Goal: Check status: Check status

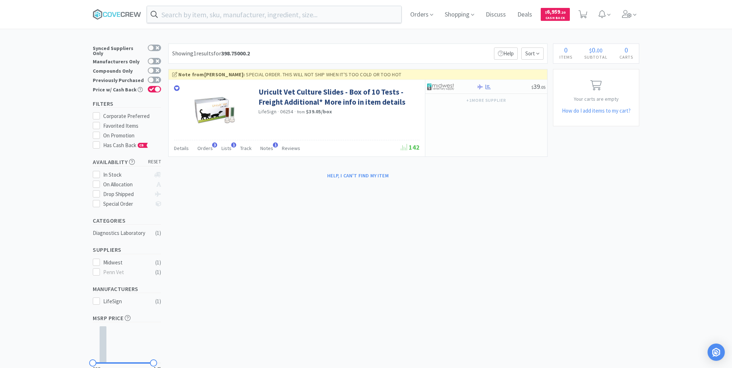
drag, startPoint x: 66, startPoint y: 117, endPoint x: 178, endPoint y: 24, distance: 145.8
click at [66, 117] on div "× Filter Results Synced Suppliers Only Manufacturers Only Compounds Only Previo…" at bounding box center [366, 221] width 732 height 357
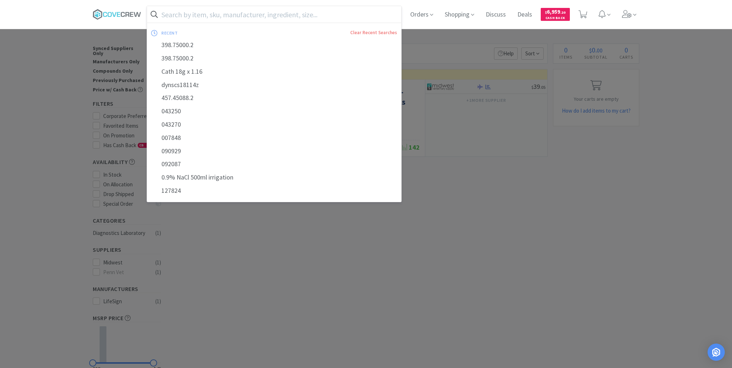
click at [244, 12] on input "text" at bounding box center [274, 14] width 254 height 17
paste input "054676"
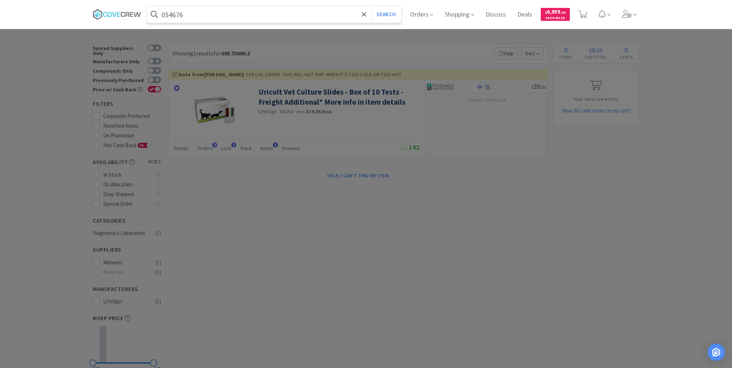
type input "054676"
click at [371, 6] on button "Search" at bounding box center [386, 14] width 30 height 17
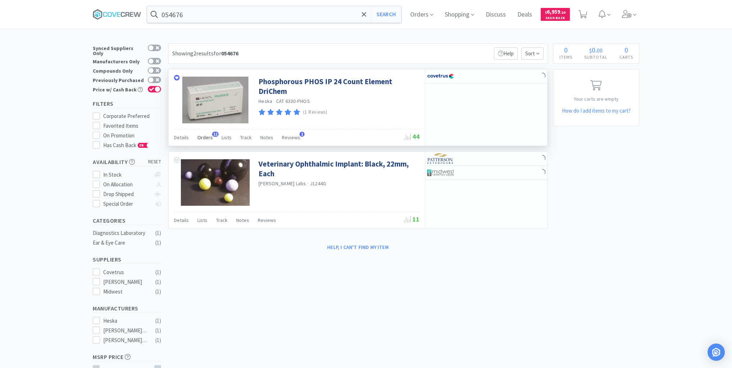
click at [205, 135] on span "Orders" at bounding box center [204, 137] width 15 height 6
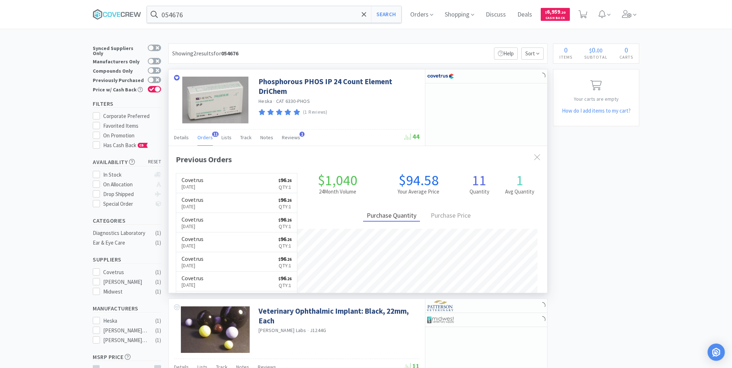
scroll to position [193, 378]
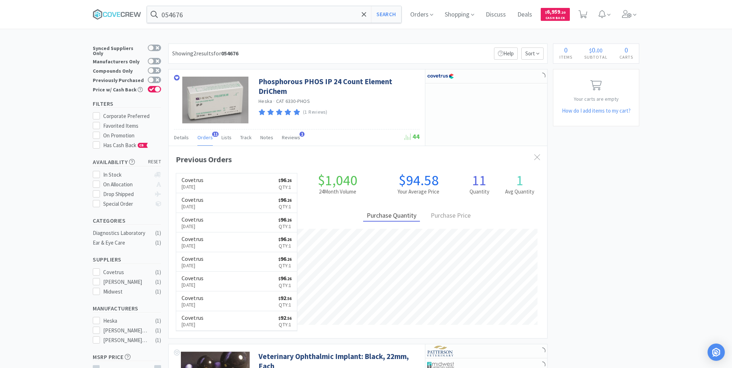
drag, startPoint x: 227, startPoint y: 179, endPoint x: 231, endPoint y: 180, distance: 4.8
click at [227, 179] on link "Covetrus [DATE] $ 96 . 26 Qty: 1" at bounding box center [236, 183] width 121 height 20
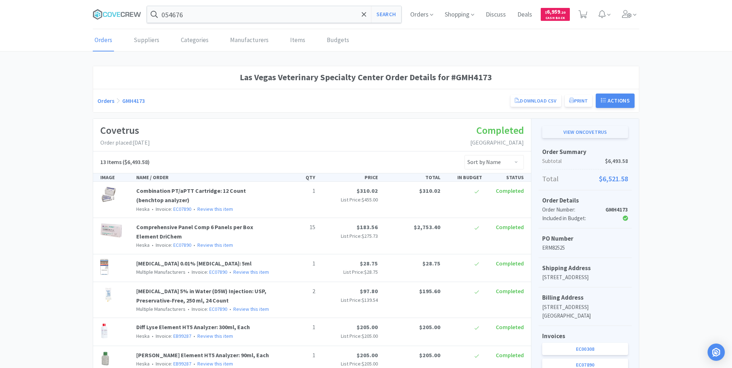
click at [587, 130] on link "View on Covetrus" at bounding box center [585, 132] width 86 height 12
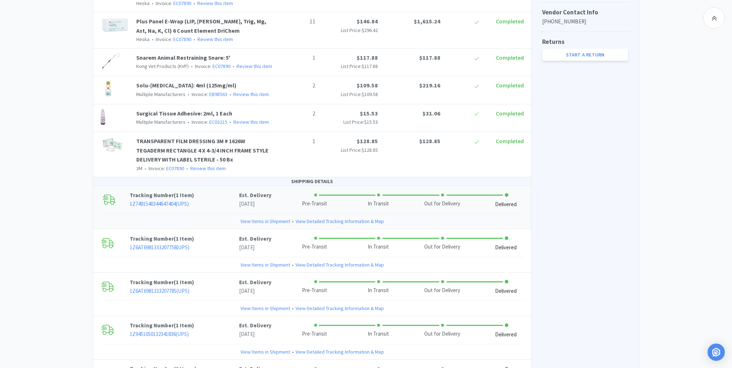
scroll to position [460, 0]
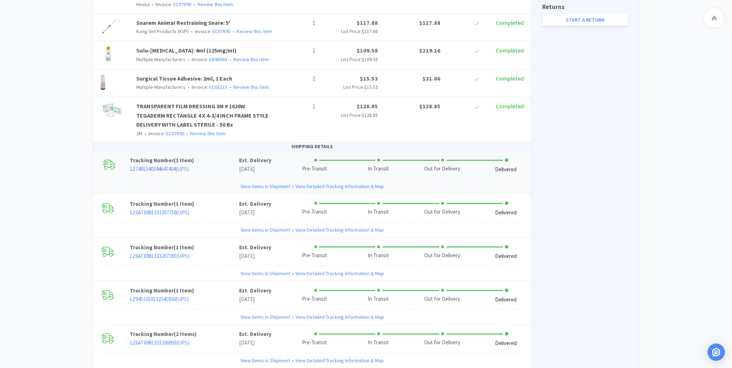
click at [260, 184] on link "View Items in Shipment" at bounding box center [265, 186] width 50 height 8
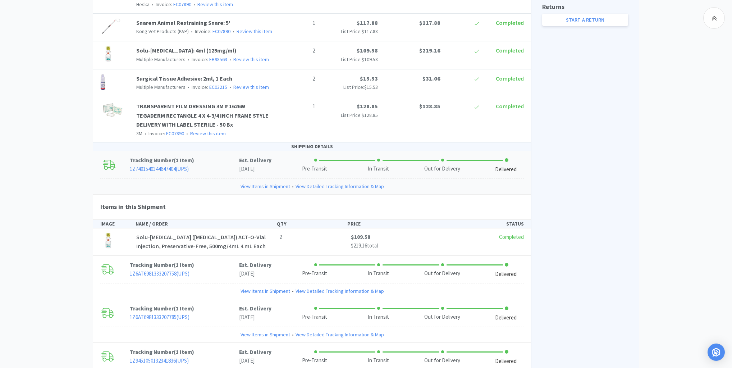
click at [261, 184] on link "View Items in Shipment" at bounding box center [265, 186] width 50 height 8
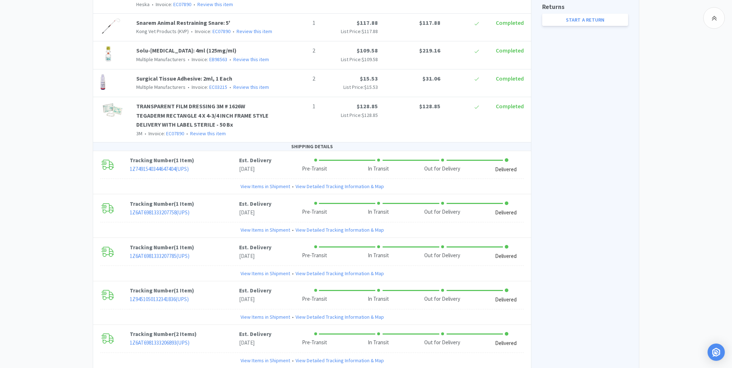
click at [53, 182] on div "Las Vegas Veterinary Specialty Center Order Details for #GMH4173 Orders GMH4173…" at bounding box center [366, 89] width 732 height 967
click at [254, 229] on link "View Items in Shipment" at bounding box center [265, 230] width 50 height 8
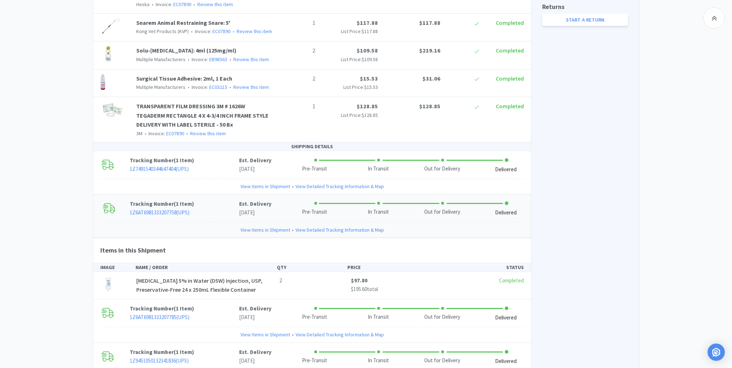
click at [256, 229] on link "View Items in Shipment" at bounding box center [265, 230] width 50 height 8
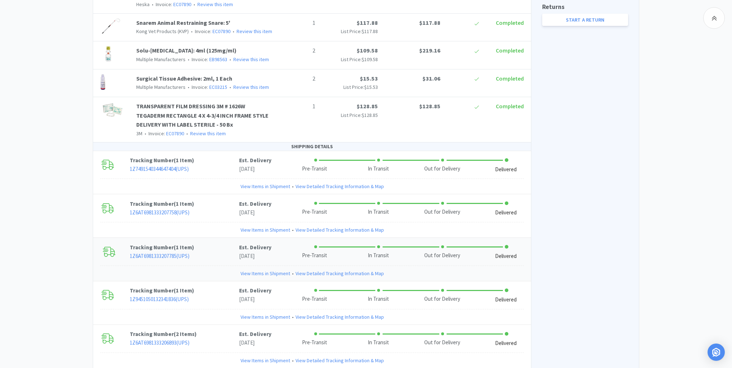
click at [252, 273] on link "View Items in Shipment" at bounding box center [265, 273] width 50 height 8
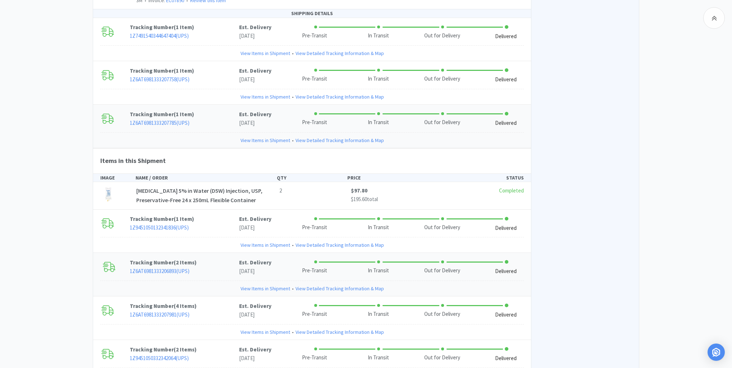
scroll to position [604, 0]
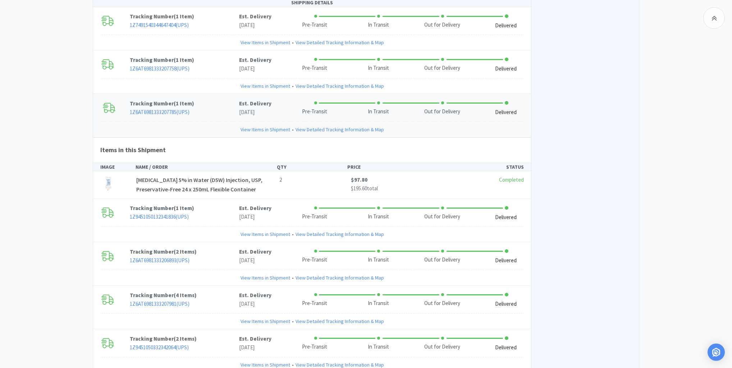
click at [250, 128] on link "View Items in Shipment" at bounding box center [265, 129] width 50 height 8
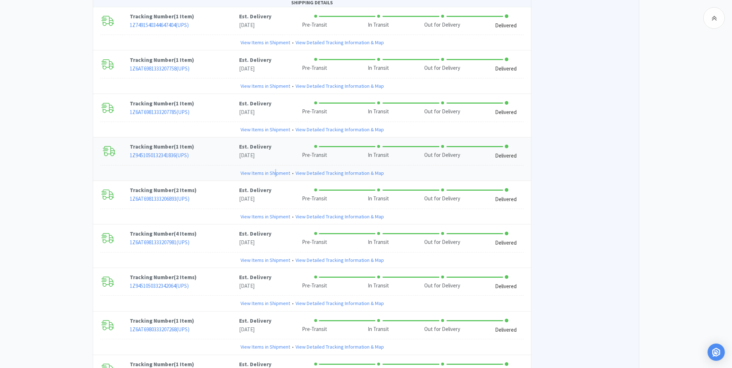
click at [276, 174] on link "View Items in Shipment" at bounding box center [265, 173] width 50 height 8
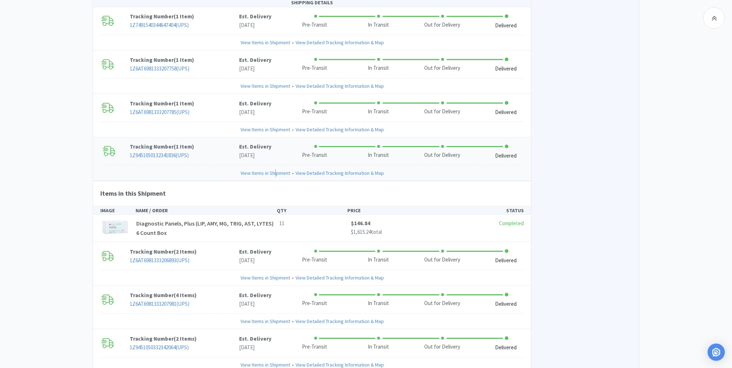
click at [277, 174] on link "View Items in Shipment" at bounding box center [265, 173] width 50 height 8
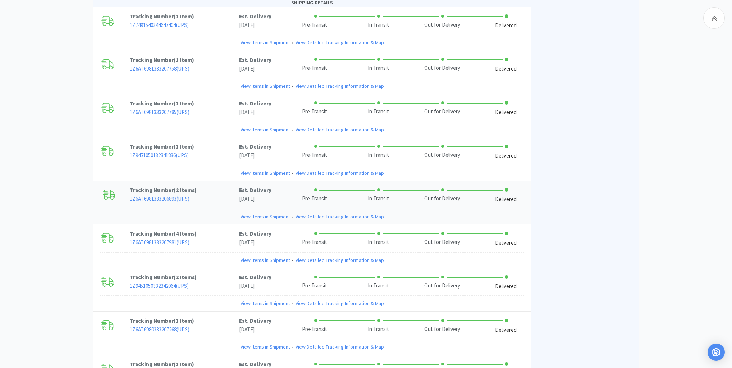
click at [269, 215] on link "View Items in Shipment" at bounding box center [265, 216] width 50 height 8
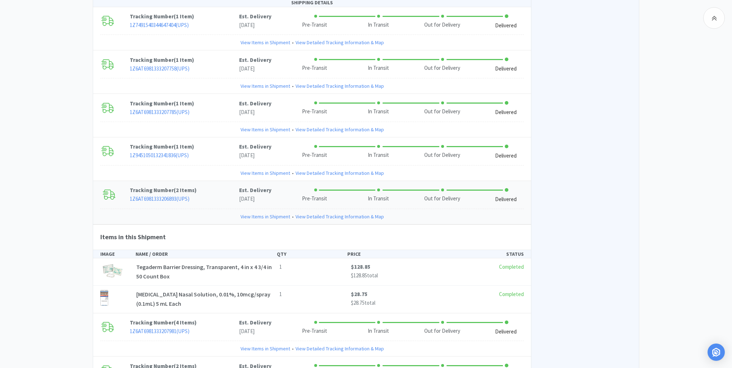
click at [269, 215] on link "View Items in Shipment" at bounding box center [265, 216] width 50 height 8
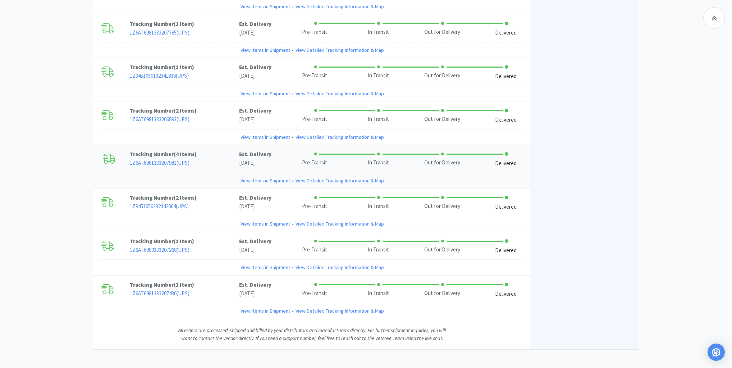
click at [258, 176] on link "View Items in Shipment" at bounding box center [265, 180] width 50 height 8
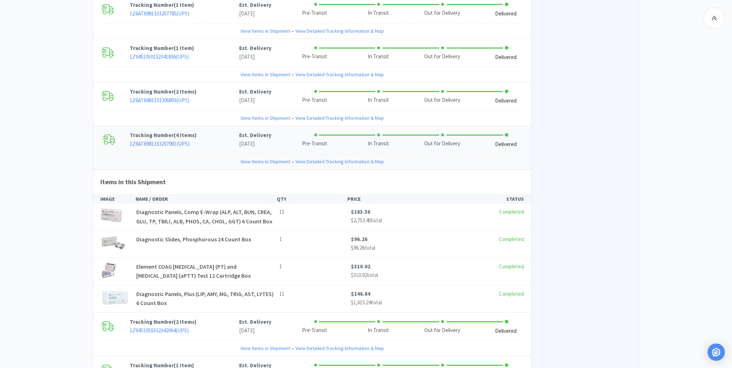
scroll to position [712, 0]
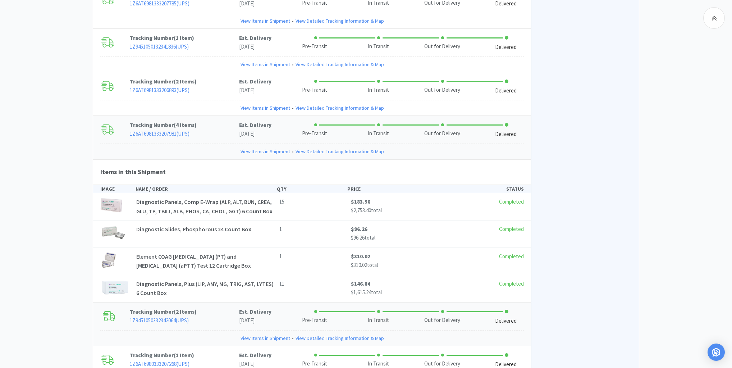
click at [255, 342] on link "View Items in Shipment" at bounding box center [265, 338] width 50 height 8
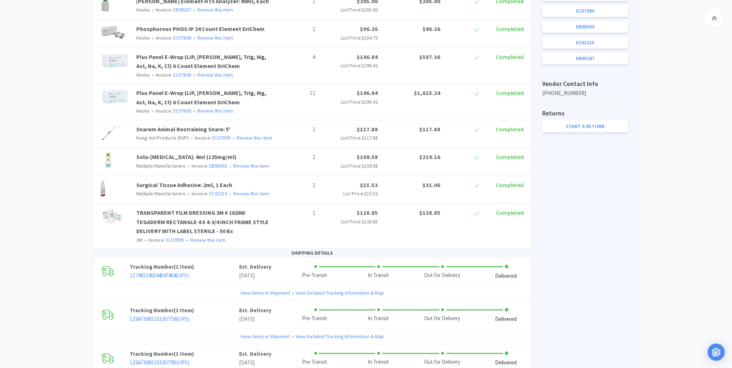
scroll to position [367, 0]
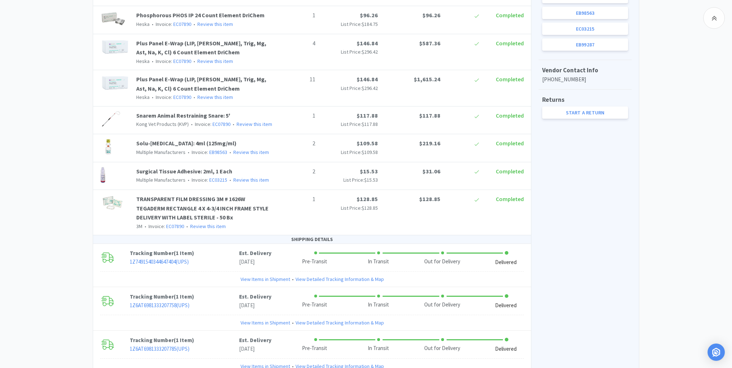
click at [55, 243] on div "Las Vegas Veterinary Specialty Center Order Details for #GMH4173 Orders GMH4173…" at bounding box center [366, 297] width 732 height 1199
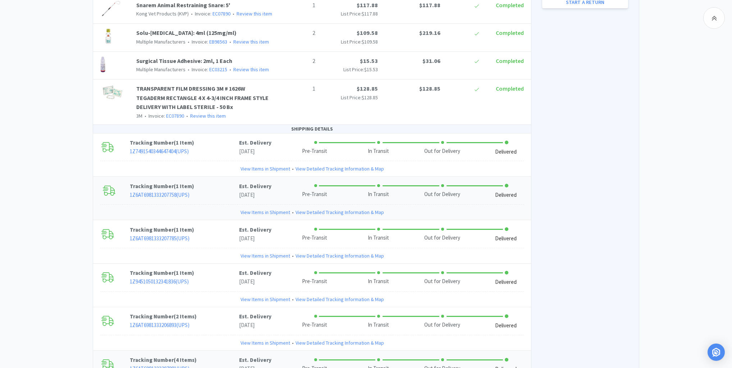
scroll to position [511, 0]
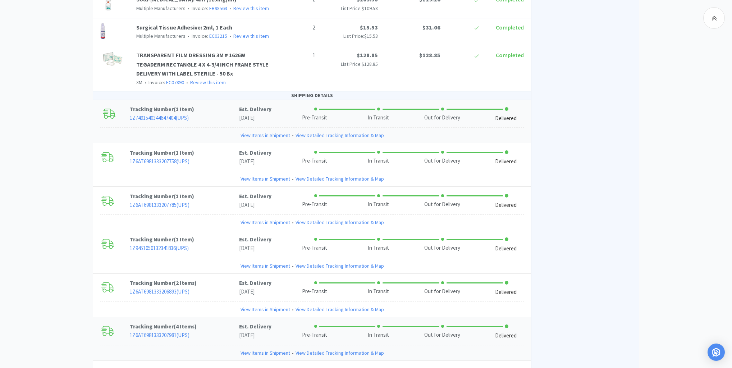
click at [261, 131] on link "View Items in Shipment" at bounding box center [265, 135] width 50 height 8
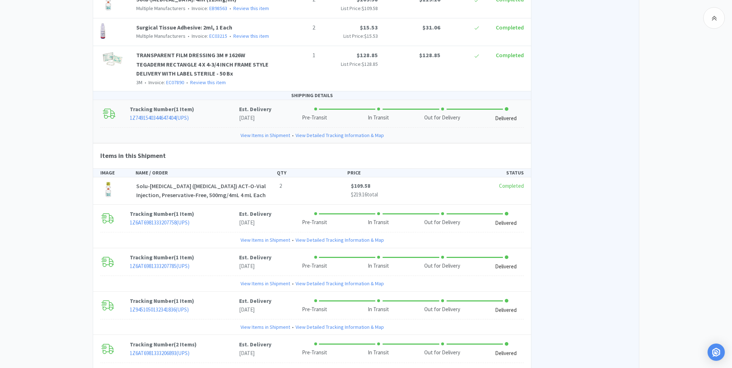
click at [263, 132] on link "View Items in Shipment" at bounding box center [265, 135] width 50 height 8
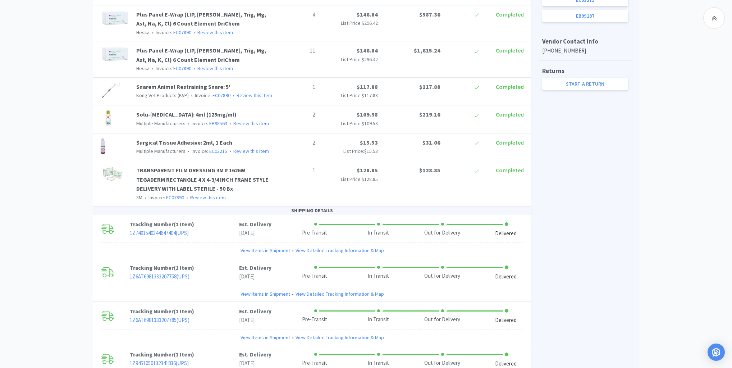
scroll to position [454, 0]
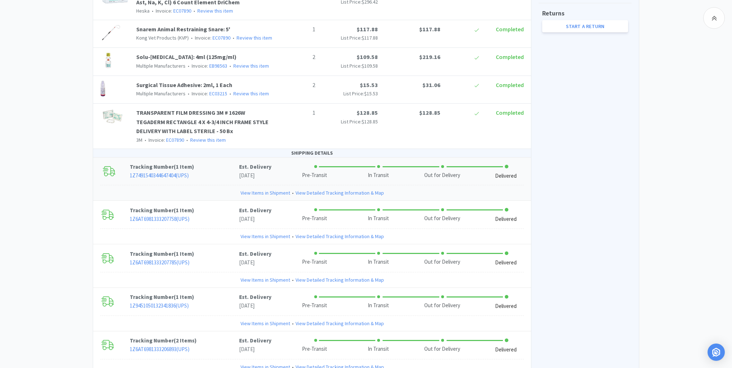
click at [253, 191] on link "View Items in Shipment" at bounding box center [265, 193] width 50 height 8
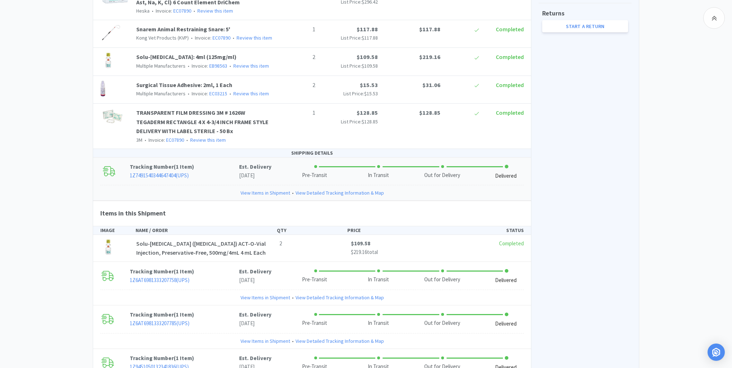
click at [252, 191] on link "View Items in Shipment" at bounding box center [265, 193] width 50 height 8
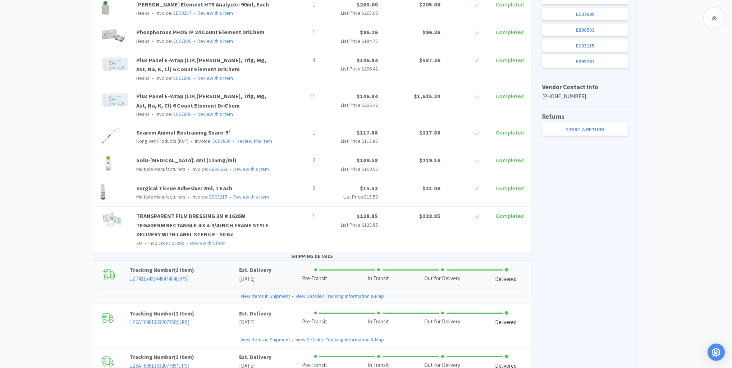
scroll to position [482, 0]
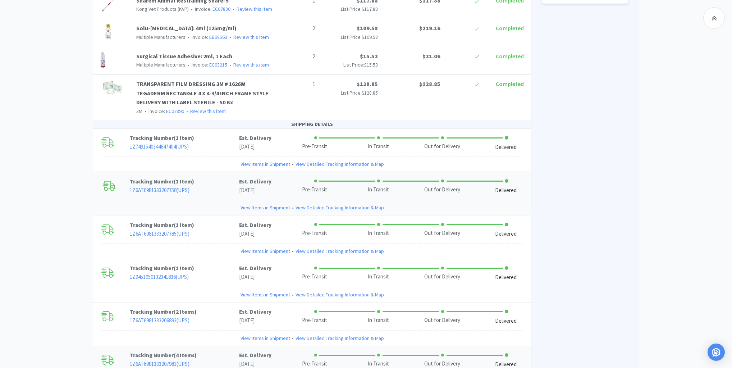
click at [261, 204] on link "View Items in Shipment" at bounding box center [265, 207] width 50 height 8
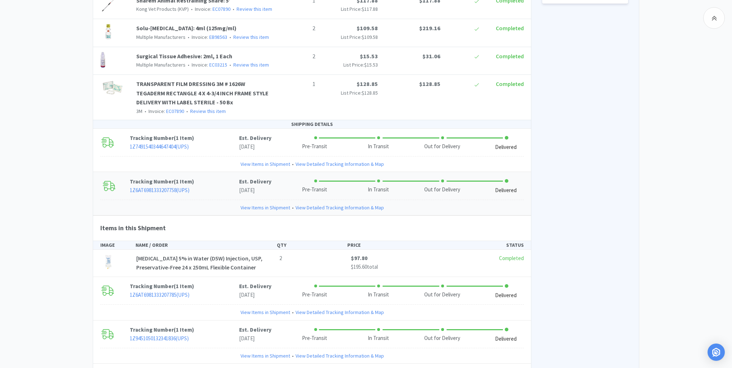
click at [261, 203] on link "View Items in Shipment" at bounding box center [265, 207] width 50 height 8
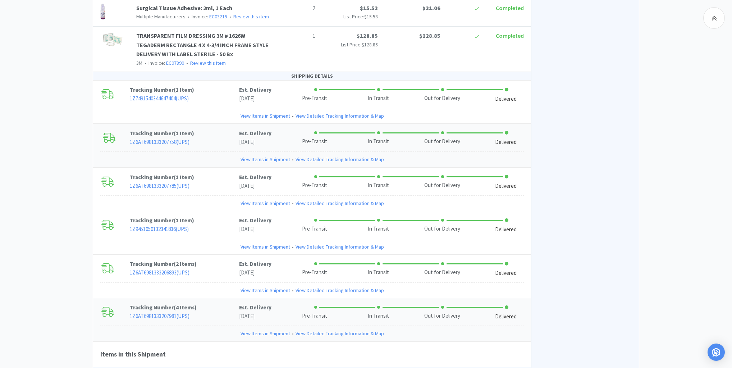
scroll to position [569, 0]
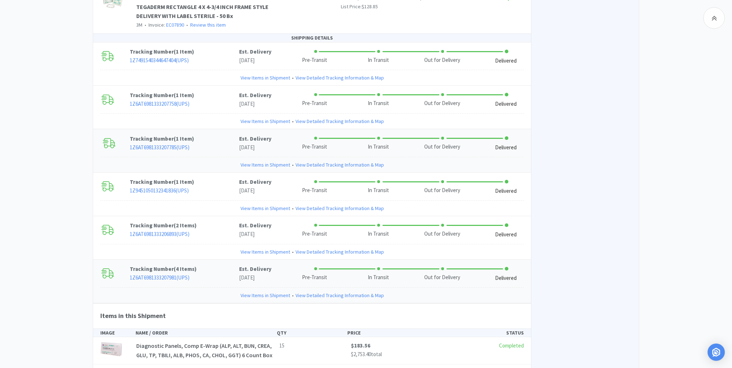
click at [258, 162] on link "View Items in Shipment" at bounding box center [265, 165] width 50 height 8
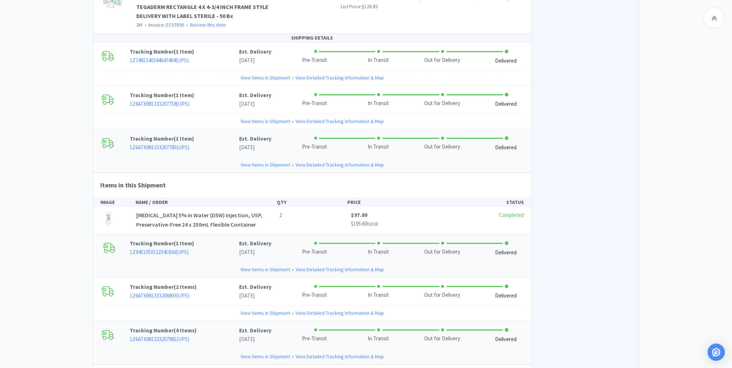
click at [206, 262] on div "View Items in Shipment • View Detailed Tracking Information & Map" at bounding box center [311, 268] width 423 height 15
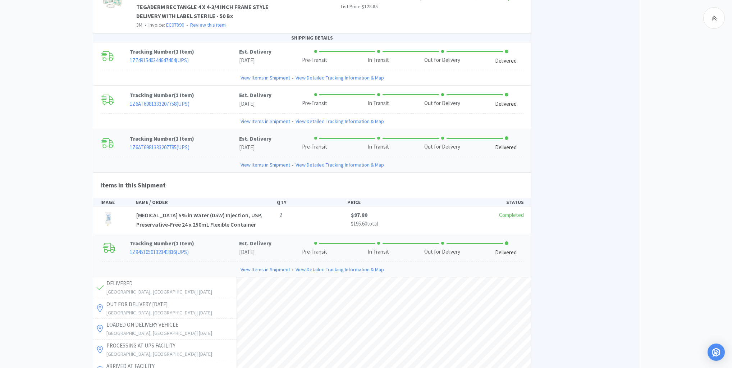
click at [166, 249] on link "1Z9451050132341836 ( UPS )" at bounding box center [159, 251] width 59 height 7
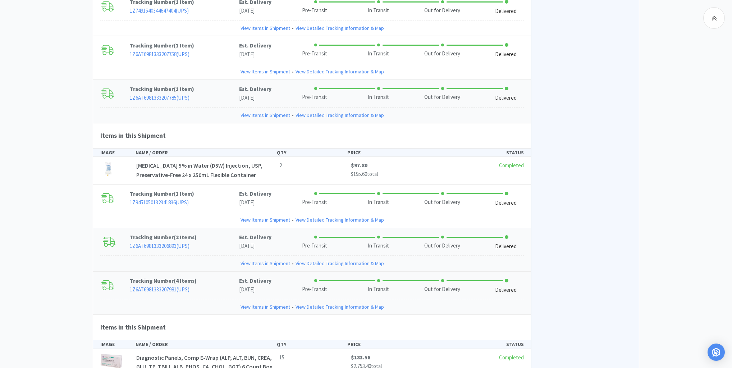
scroll to position [684, 0]
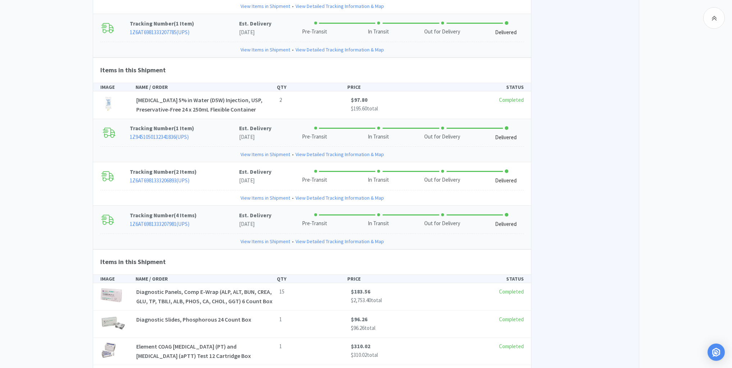
click at [264, 152] on link "View Items in Shipment" at bounding box center [265, 154] width 50 height 8
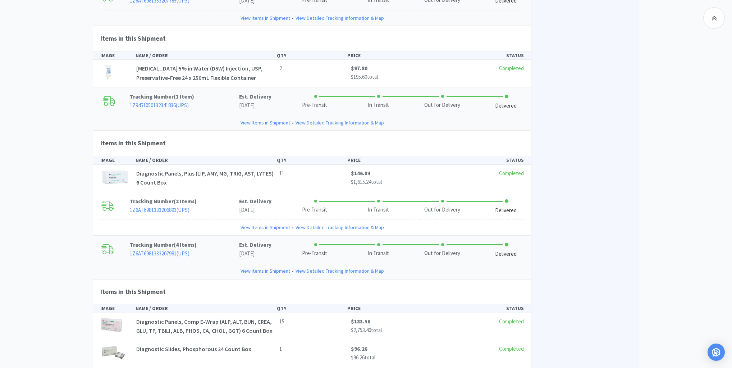
scroll to position [741, 0]
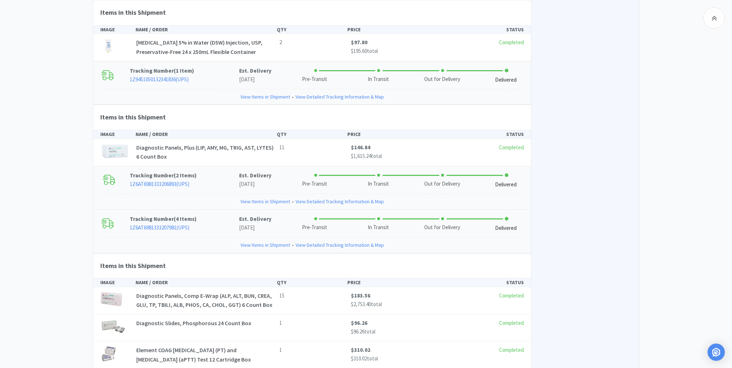
click at [256, 197] on link "View Items in Shipment" at bounding box center [265, 201] width 50 height 8
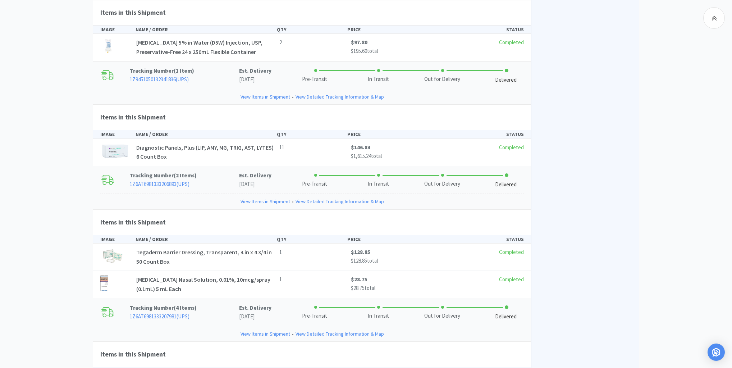
click at [58, 156] on div "Las Vegas Veterinary Specialty Center Order Details for #GMH4173 Orders GMH4173…" at bounding box center [366, 29] width 732 height 1409
drag, startPoint x: 53, startPoint y: 130, endPoint x: 79, endPoint y: 99, distance: 40.8
click at [54, 130] on div "Las Vegas Veterinary Specialty Center Order Details for #GMH4173 Orders GMH4173…" at bounding box center [366, 29] width 732 height 1409
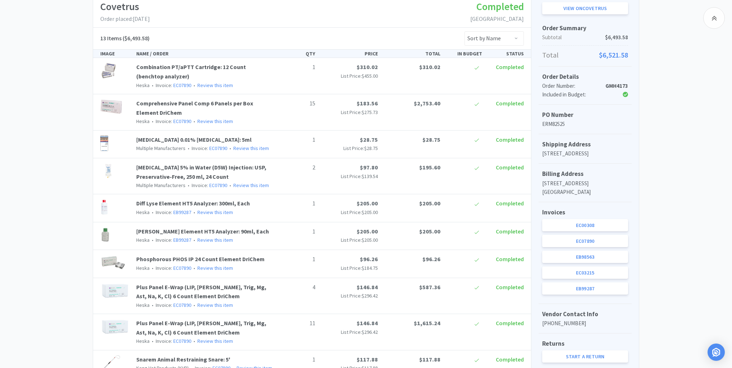
scroll to position [0, 0]
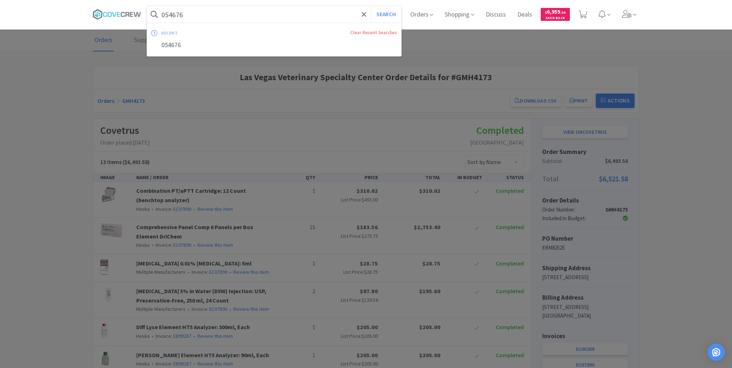
click at [198, 13] on input "054676" at bounding box center [274, 14] width 254 height 17
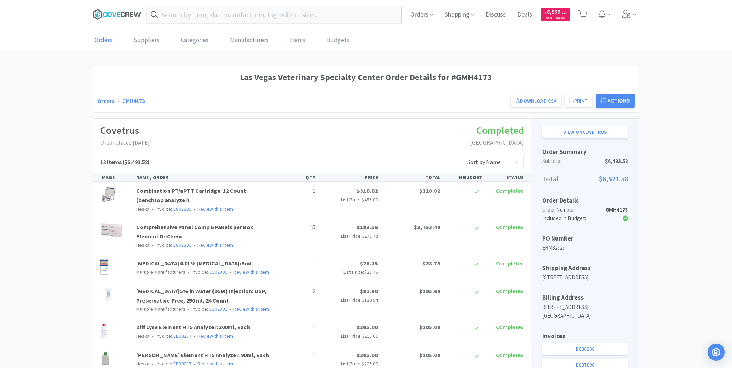
drag, startPoint x: 124, startPoint y: 12, endPoint x: 135, endPoint y: 23, distance: 15.5
click at [125, 11] on icon at bounding box center [117, 14] width 49 height 11
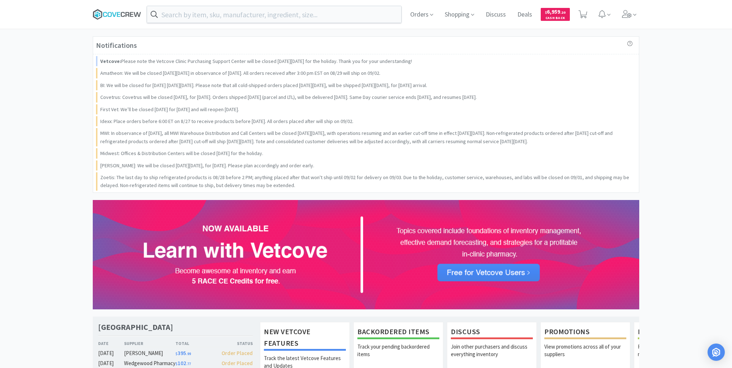
click at [132, 13] on icon at bounding box center [117, 14] width 49 height 11
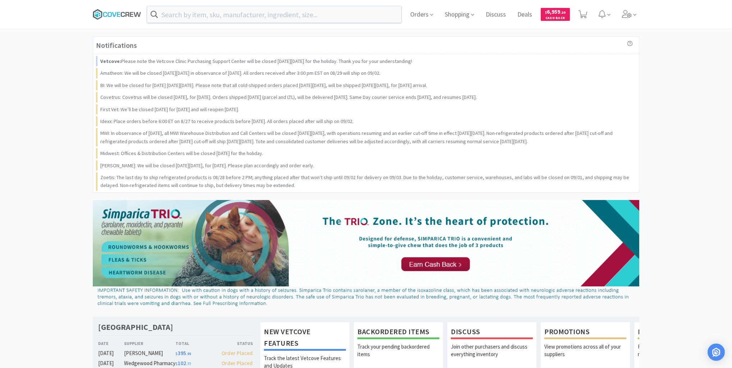
click at [109, 15] on icon at bounding box center [117, 14] width 49 height 11
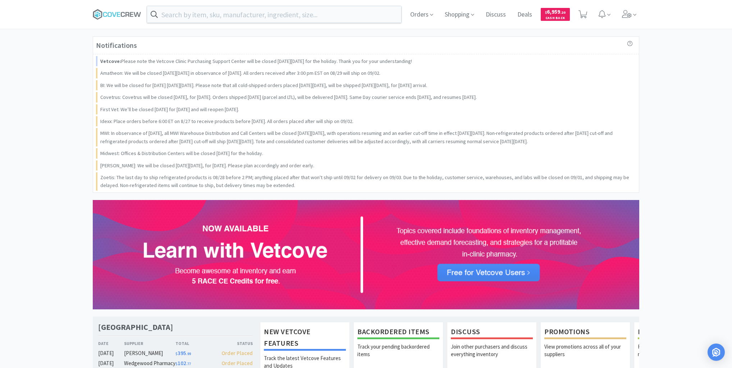
drag, startPoint x: 43, startPoint y: 104, endPoint x: 51, endPoint y: 104, distance: 7.9
click at [216, 11] on input "text" at bounding box center [274, 14] width 254 height 17
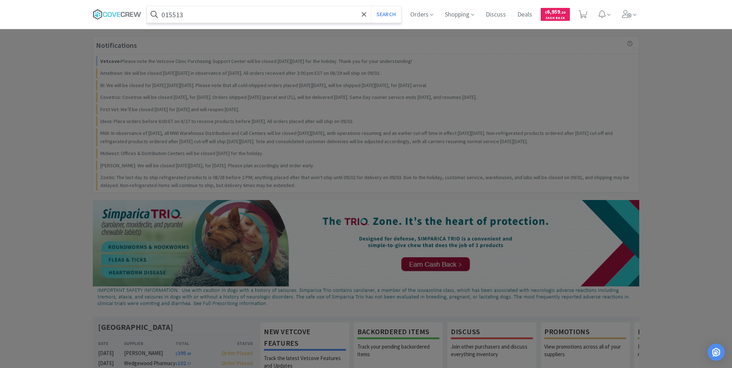
type input "015513"
click at [371, 6] on button "Search" at bounding box center [386, 14] width 30 height 17
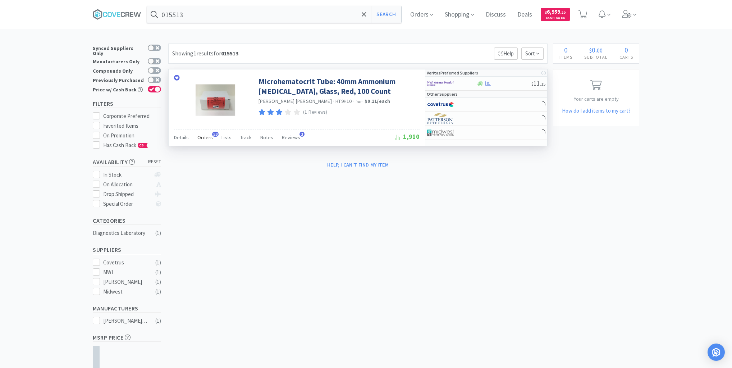
click at [203, 135] on span "Orders" at bounding box center [204, 137] width 15 height 6
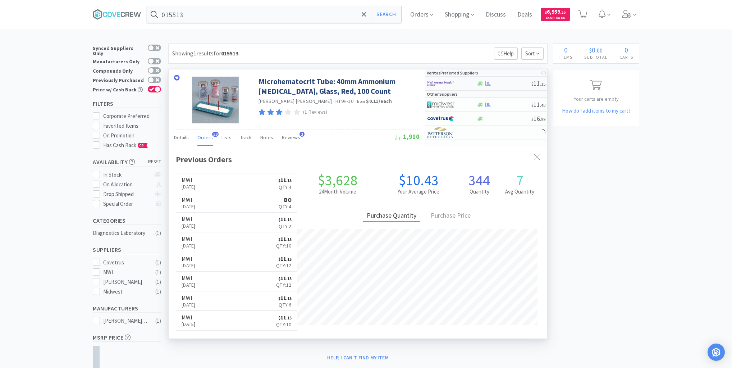
scroll to position [193, 378]
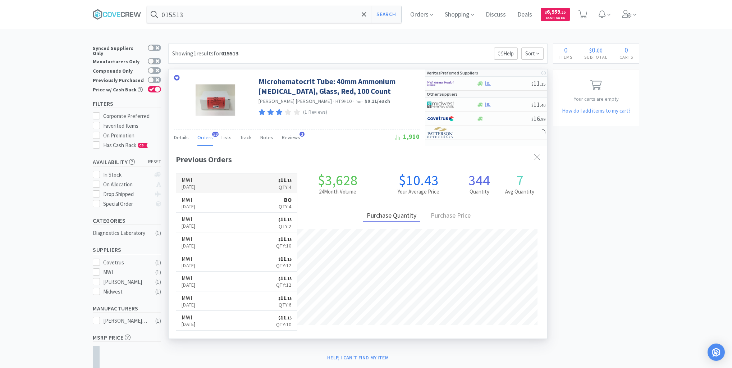
click at [242, 182] on link "MWI [DATE] $ 11 . 15 Qty: 4" at bounding box center [236, 183] width 121 height 20
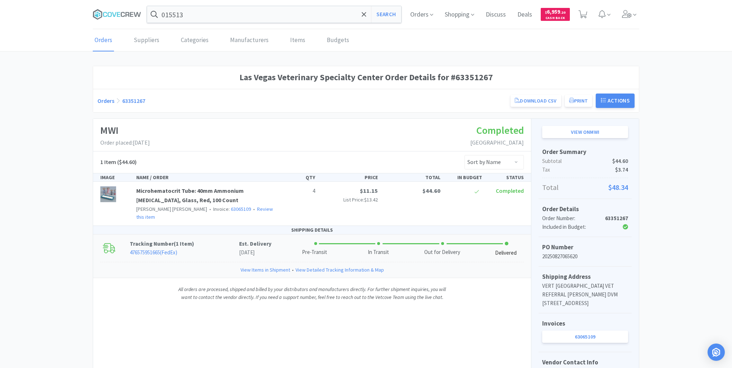
click at [142, 249] on link "476575951665 ( FedEx )" at bounding box center [153, 252] width 47 height 7
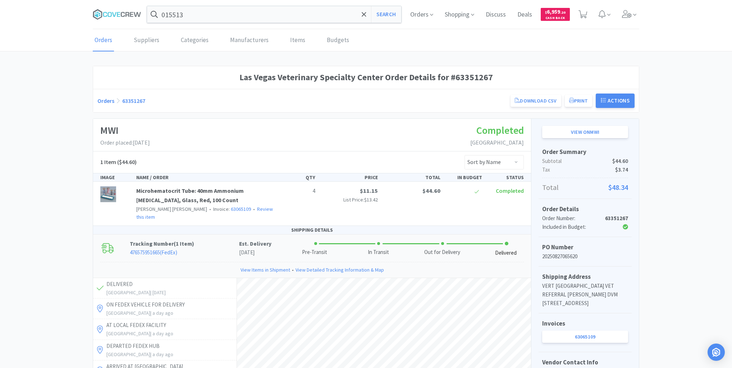
click at [61, 204] on div "Las Vegas Veterinary Specialty Center Order Details for #63351267 Orders 633512…" at bounding box center [366, 326] width 732 height 520
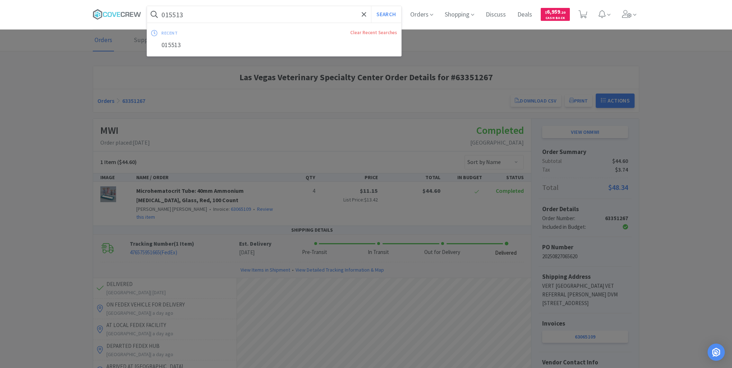
drag, startPoint x: 220, startPoint y: 12, endPoint x: 210, endPoint y: 18, distance: 12.2
click at [221, 12] on input "015513" at bounding box center [274, 14] width 254 height 17
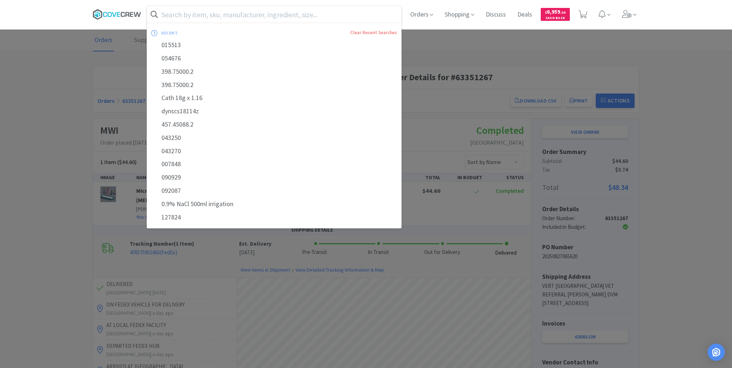
click at [125, 13] on icon at bounding box center [117, 14] width 49 height 11
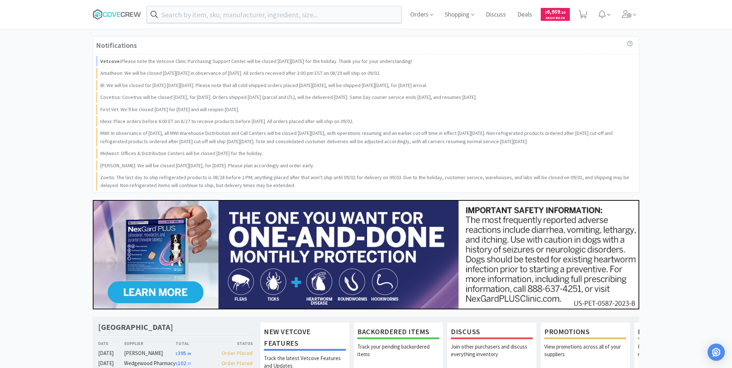
click at [210, 14] on input "text" at bounding box center [274, 14] width 254 height 17
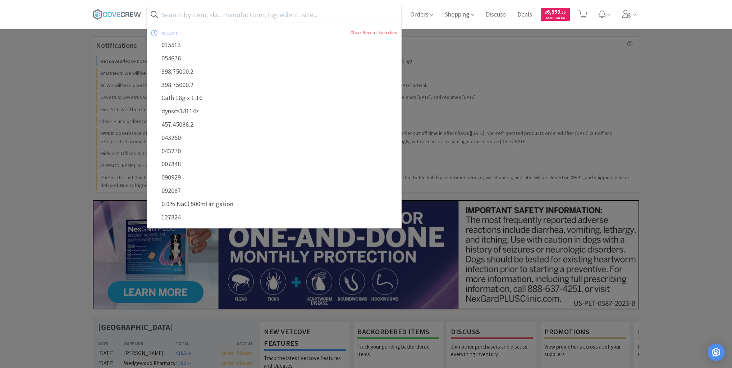
paste input "2192886"
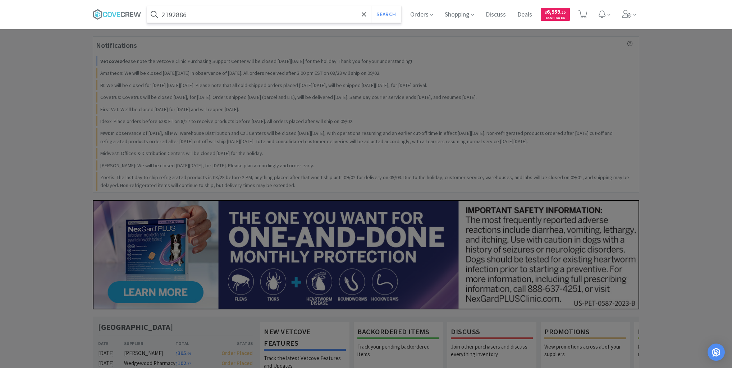
click at [371, 6] on button "Search" at bounding box center [386, 14] width 30 height 17
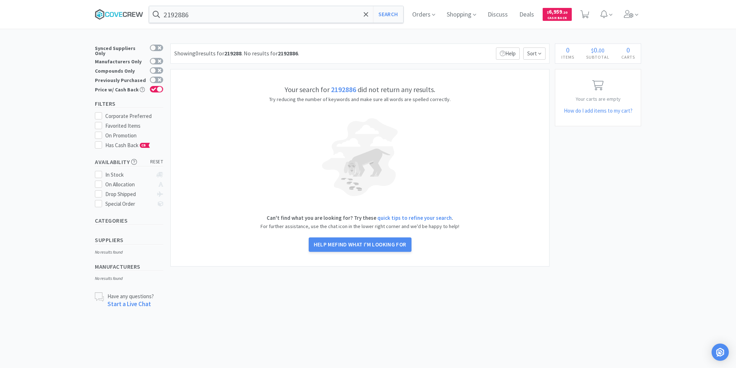
click at [118, 13] on icon at bounding box center [116, 14] width 4 height 5
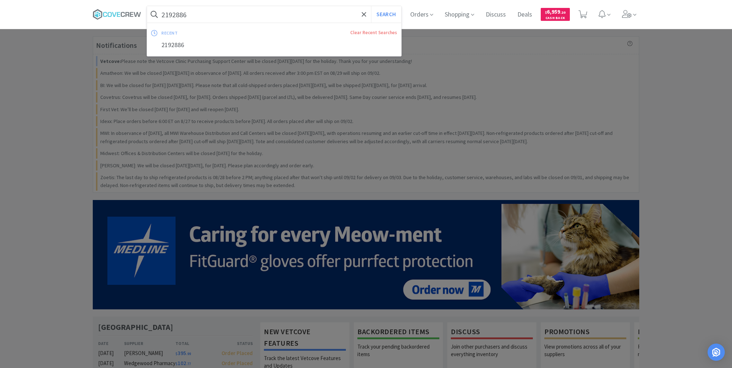
click at [244, 12] on input "2192886" at bounding box center [274, 14] width 254 height 17
paste input "Carepoint [MEDICAL_DATA] Syringe: 29g x 0.5", U-100, 100 Count"
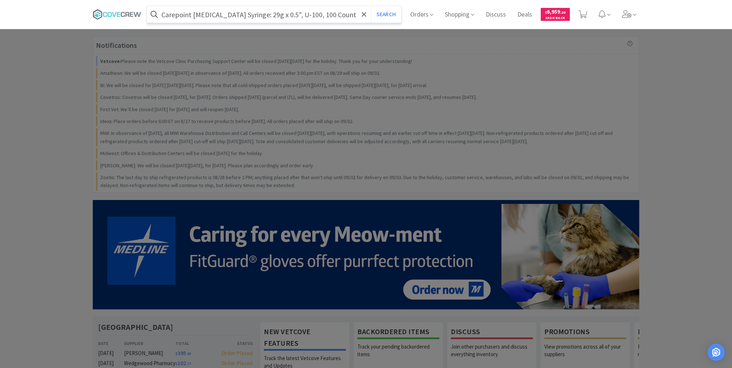
type input "Carepoint [MEDICAL_DATA] Syringe: 29g x 0.5", U-100, 100 Count"
click at [371, 6] on button "Search" at bounding box center [386, 14] width 30 height 17
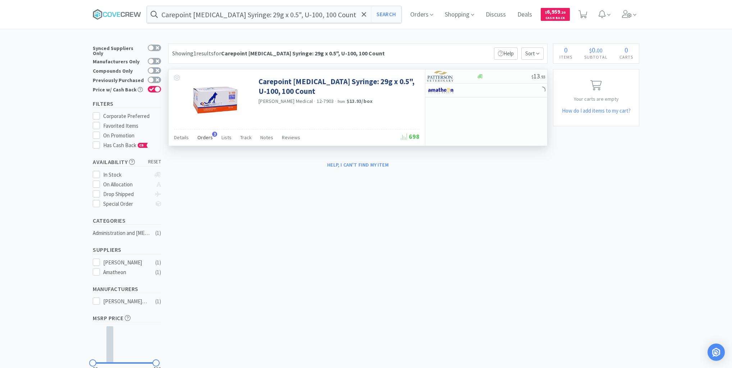
click at [205, 137] on span "Orders" at bounding box center [204, 137] width 15 height 6
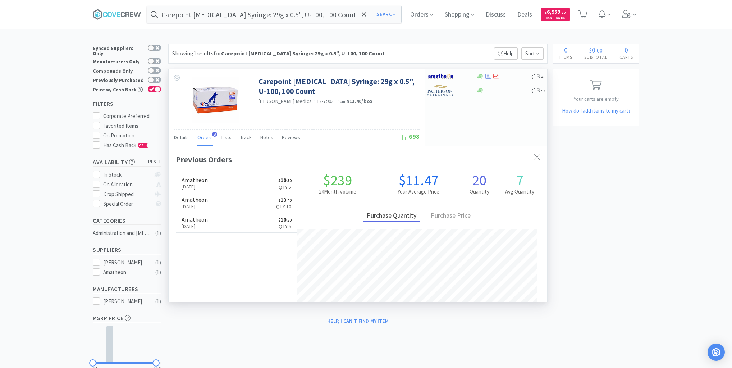
scroll to position [186, 378]
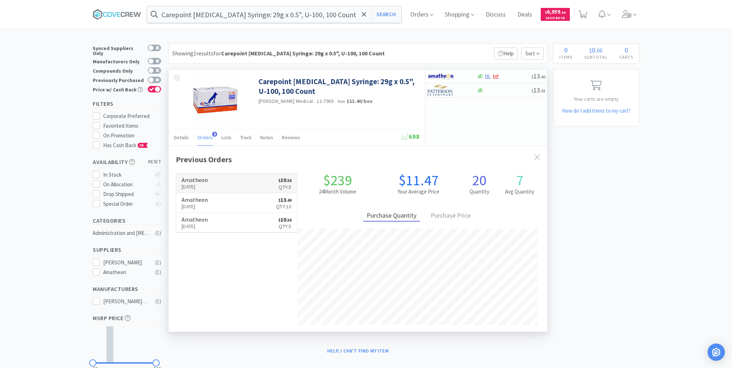
click at [231, 184] on link "Amatheon [DATE] $ 10 . 50 Qty: 5" at bounding box center [236, 183] width 121 height 20
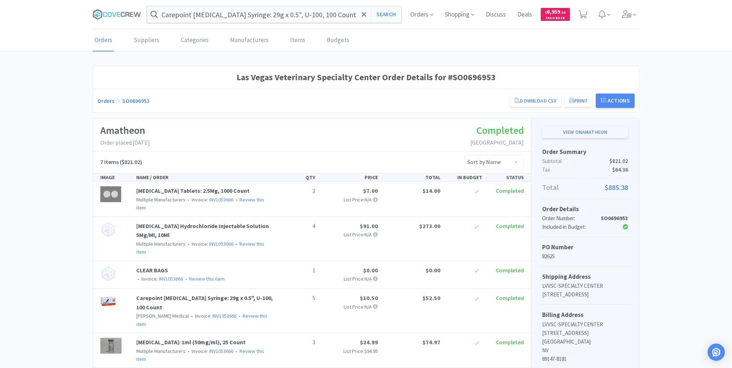
click at [584, 129] on link "View on Amatheon" at bounding box center [585, 132] width 86 height 12
click at [115, 15] on icon at bounding box center [114, 14] width 4 height 5
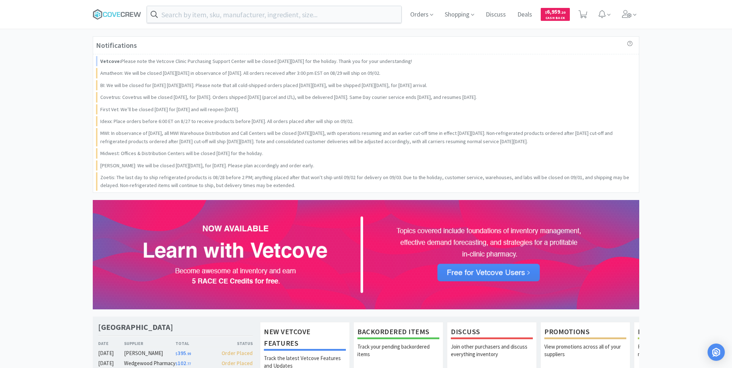
click at [29, 101] on div at bounding box center [366, 184] width 732 height 368
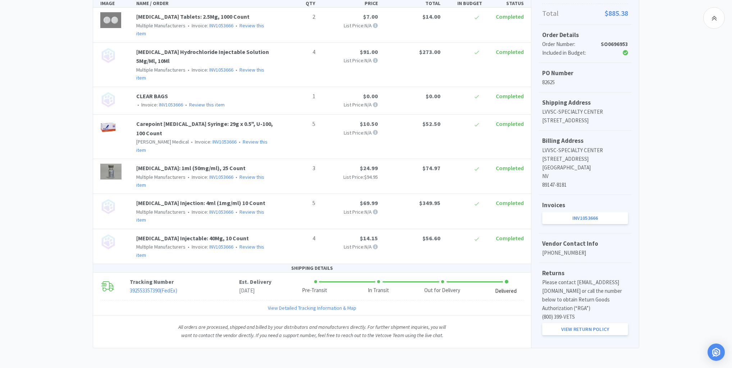
scroll to position [174, 0]
click at [149, 286] on link "392553357390 ( FedEx )" at bounding box center [153, 289] width 47 height 7
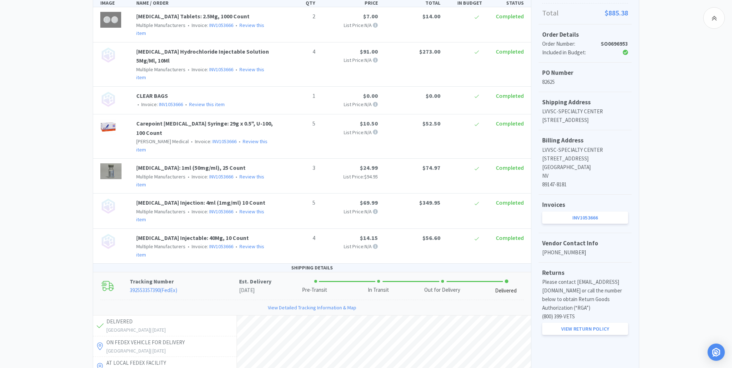
click at [35, 124] on div "Las Vegas Veterinary Specialty Center Order Details for #SO0696953 Orders SO069…" at bounding box center [366, 226] width 732 height 671
click at [91, 118] on div "Las Vegas Veterinary Specialty Center Order Details for #SO0696953 Orders SO069…" at bounding box center [366, 226] width 732 height 671
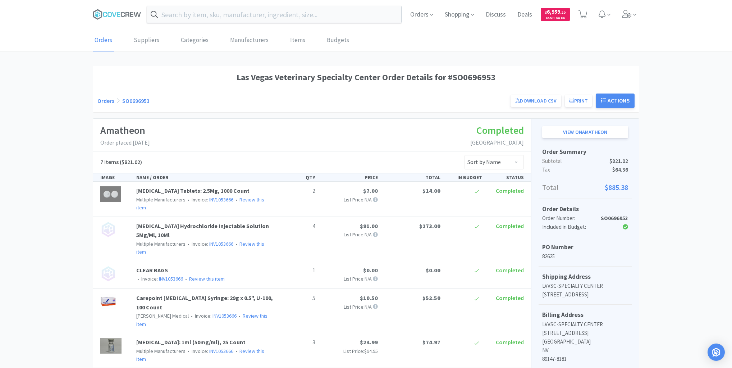
scroll to position [0, 0]
click at [386, 11] on input "text" at bounding box center [274, 14] width 254 height 17
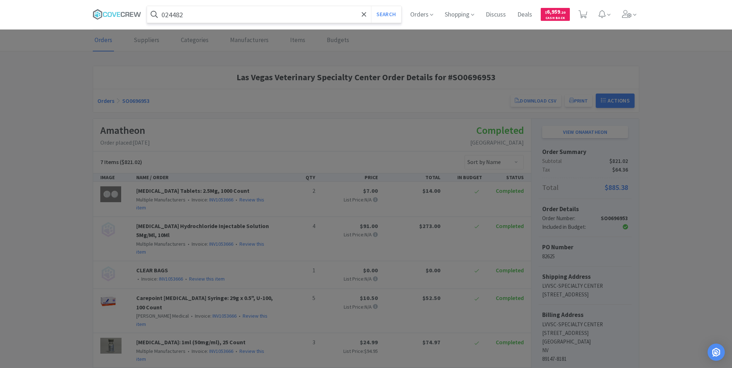
type input "024482"
click at [371, 6] on button "Search" at bounding box center [386, 14] width 30 height 17
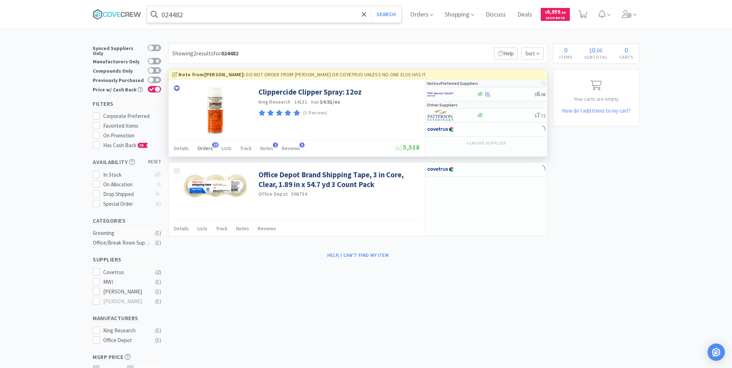
click at [205, 146] on span "Orders" at bounding box center [204, 148] width 15 height 6
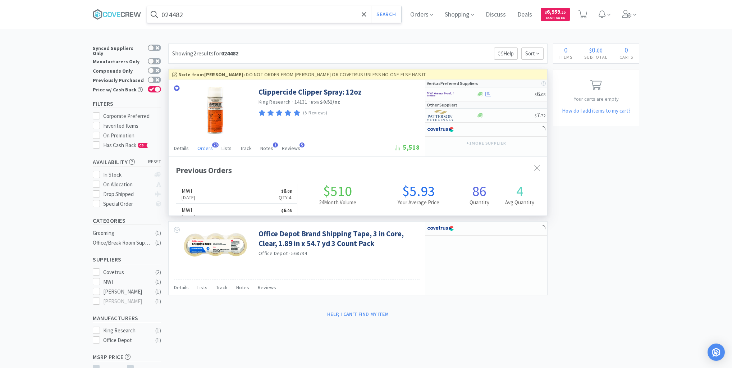
scroll to position [193, 378]
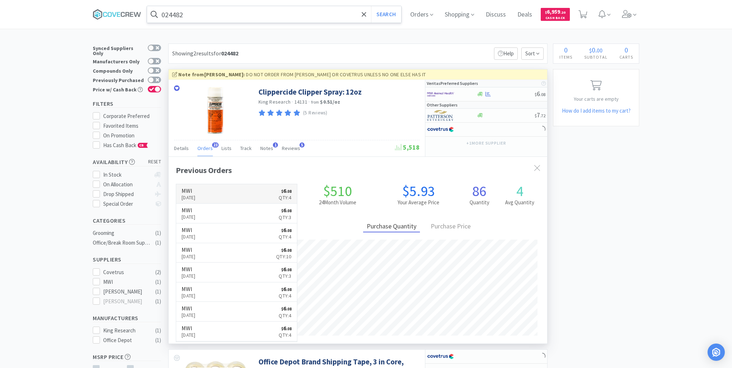
click at [227, 198] on link "MWI [DATE] $ 6 . 08 Qty: 4" at bounding box center [236, 194] width 121 height 20
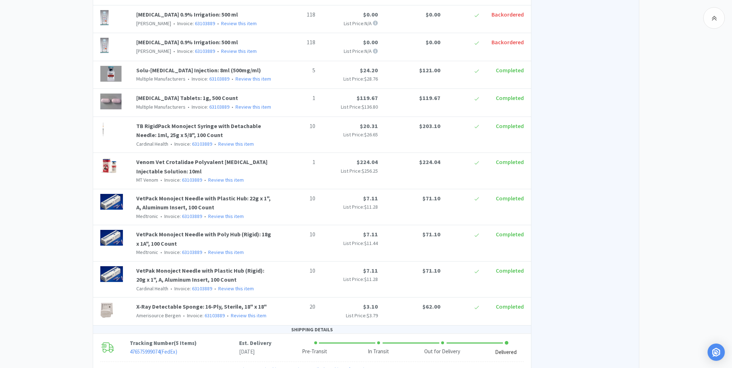
scroll to position [1179, 0]
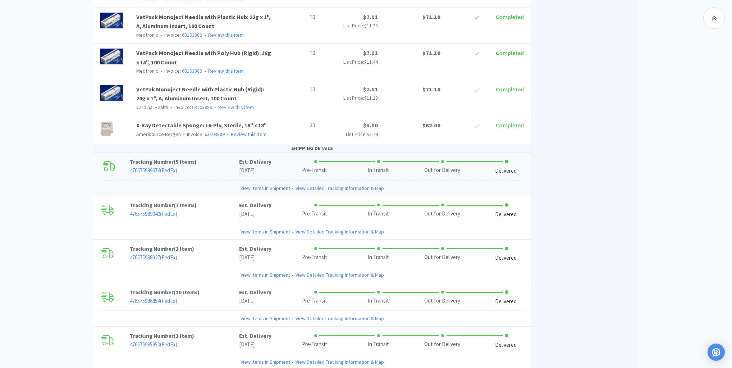
click at [267, 184] on link "View Items in Shipment" at bounding box center [265, 188] width 50 height 8
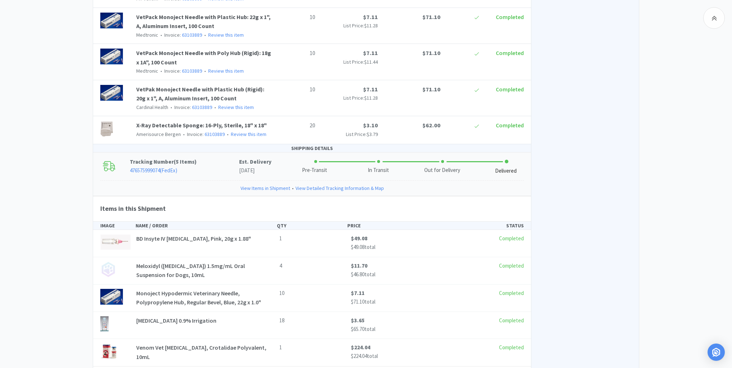
click at [267, 184] on link "View Items in Shipment" at bounding box center [265, 188] width 50 height 8
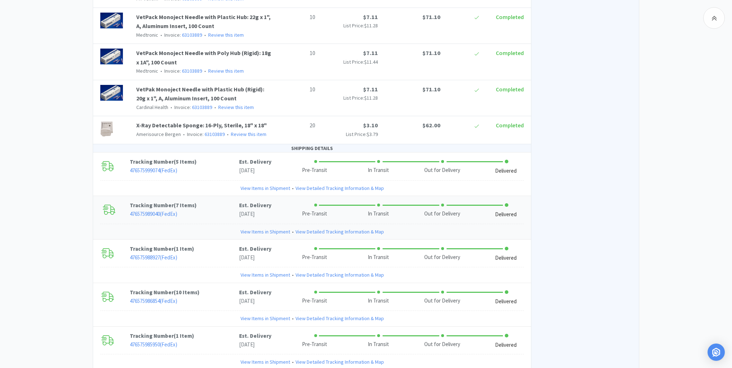
click at [270, 227] on link "View Items in Shipment" at bounding box center [265, 231] width 50 height 8
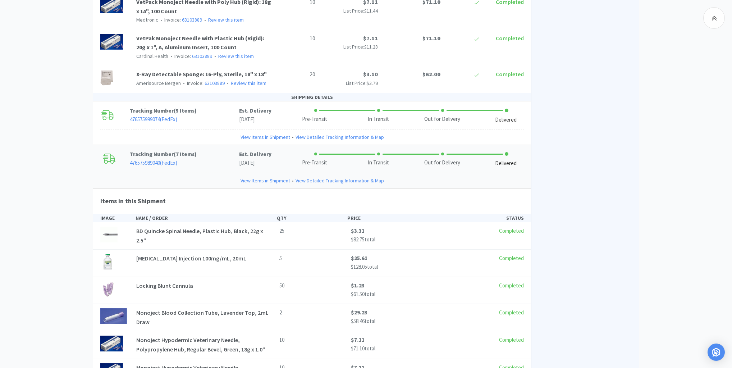
scroll to position [1294, 0]
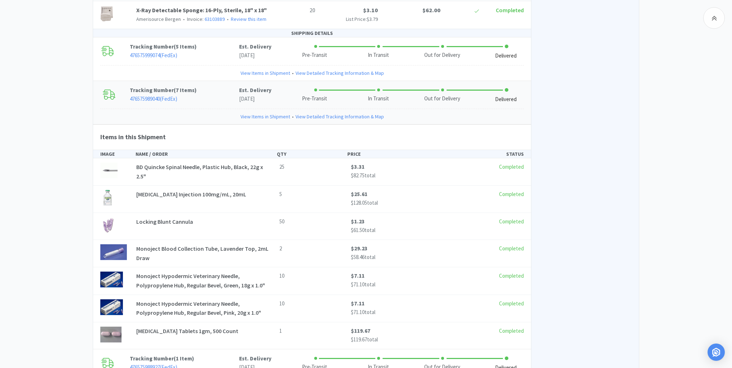
click at [271, 112] on link "View Items in Shipment" at bounding box center [265, 116] width 50 height 8
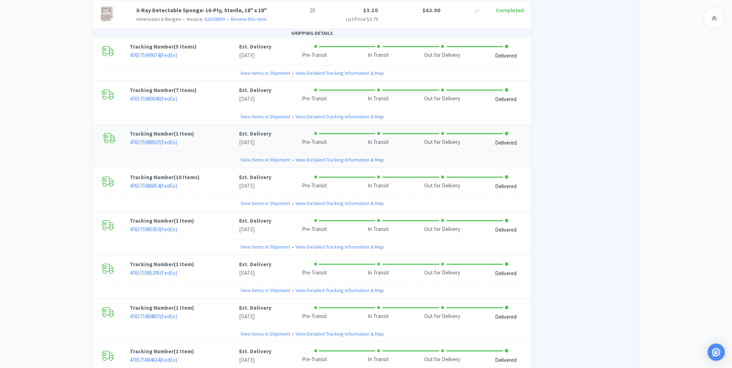
click at [275, 156] on link "View Items in Shipment" at bounding box center [265, 160] width 50 height 8
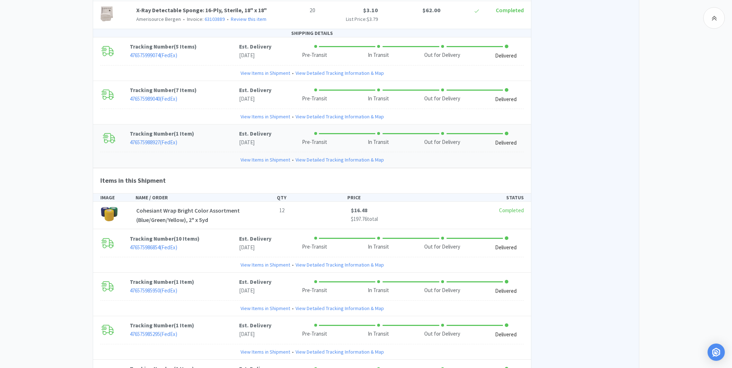
click at [275, 156] on link "View Items in Shipment" at bounding box center [265, 160] width 50 height 8
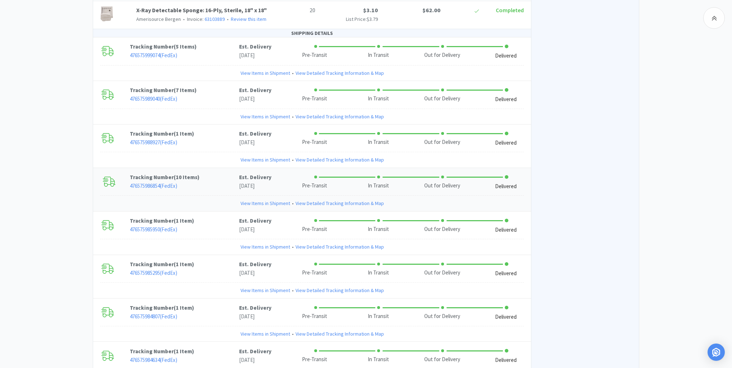
click at [275, 199] on link "View Items in Shipment" at bounding box center [265, 203] width 50 height 8
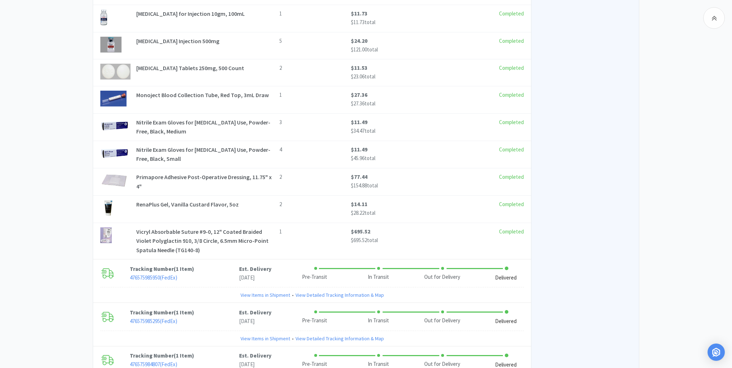
scroll to position [1610, 0]
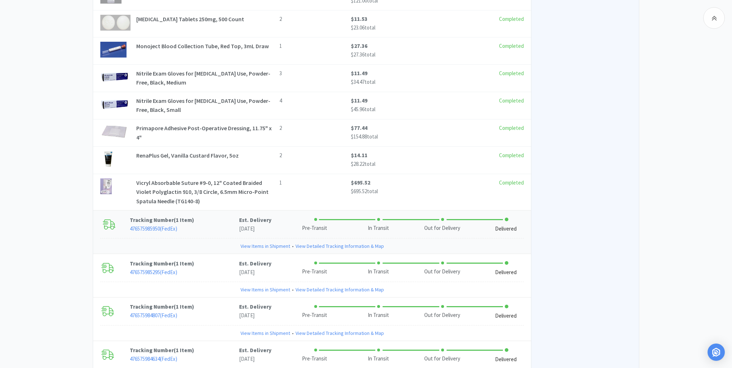
click at [274, 242] on link "View Items in Shipment" at bounding box center [265, 246] width 50 height 8
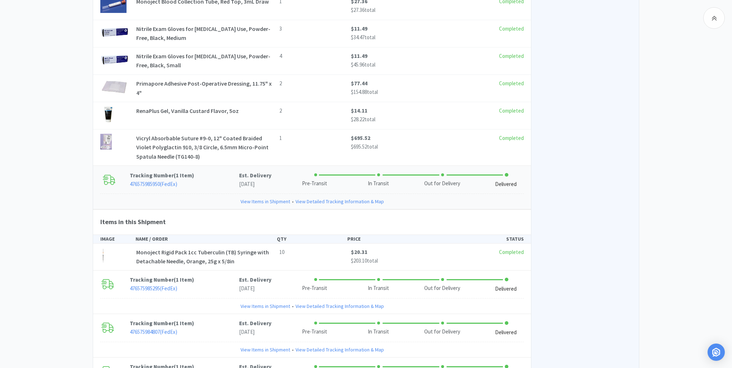
scroll to position [1725, 0]
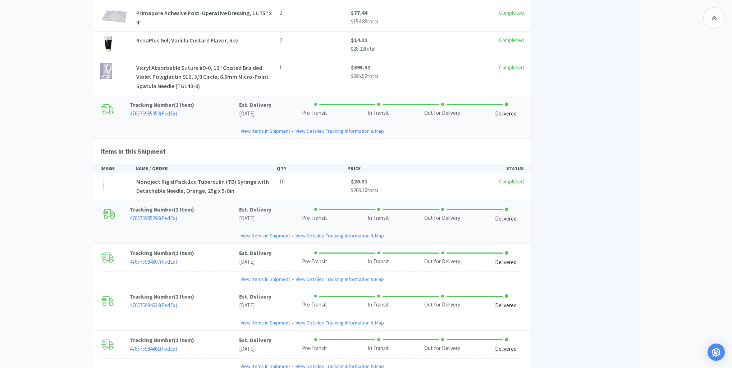
click at [271, 231] on link "View Items in Shipment" at bounding box center [265, 235] width 50 height 8
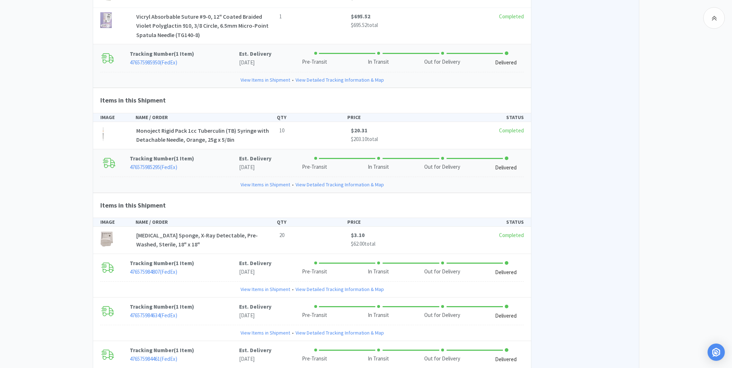
scroll to position [1840, 0]
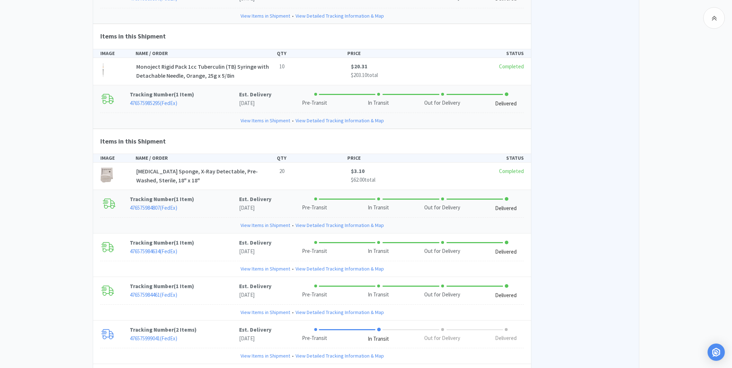
click at [270, 221] on link "View Items in Shipment" at bounding box center [265, 225] width 50 height 8
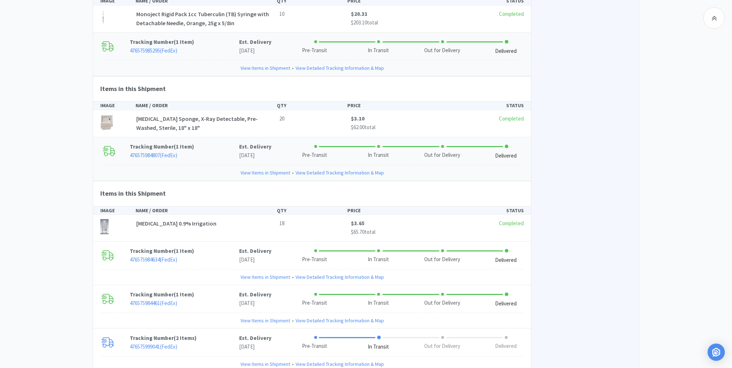
scroll to position [1954, 0]
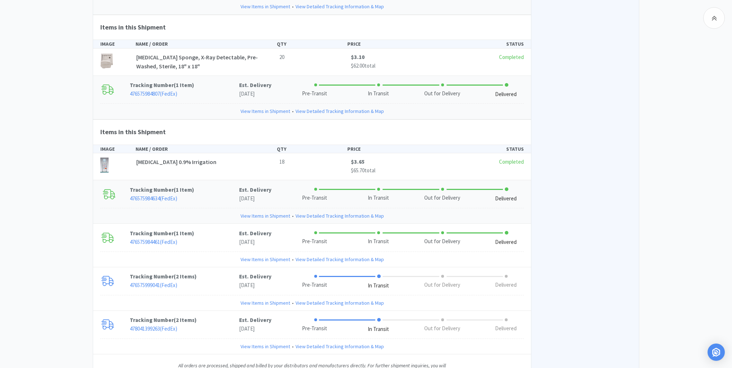
click at [269, 212] on link "View Items in Shipment" at bounding box center [265, 216] width 50 height 8
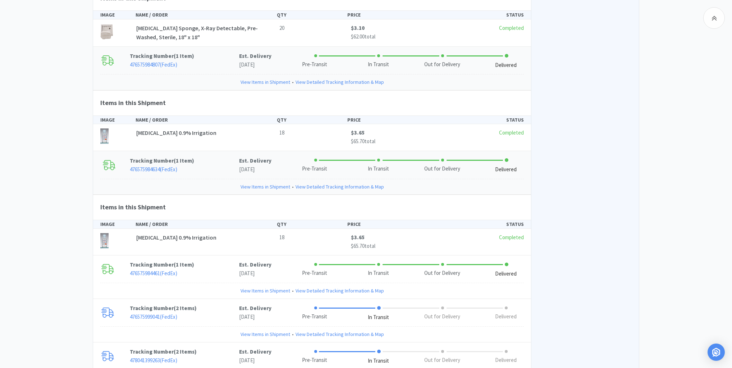
scroll to position [2015, 0]
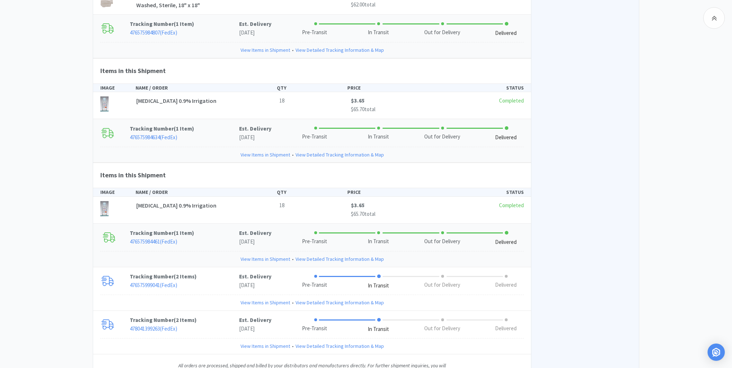
click at [270, 255] on link "View Items in Shipment" at bounding box center [265, 259] width 50 height 8
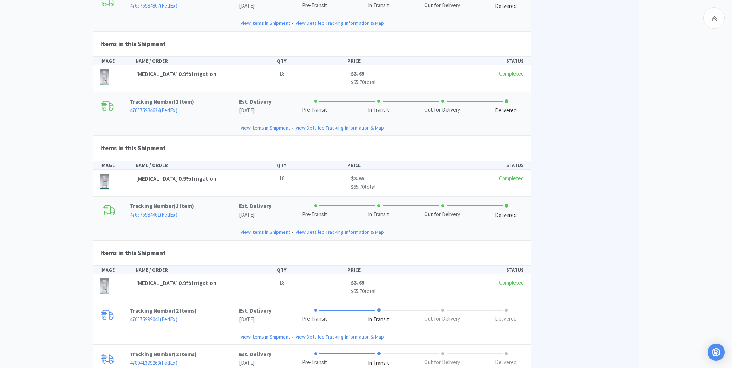
scroll to position [2076, 0]
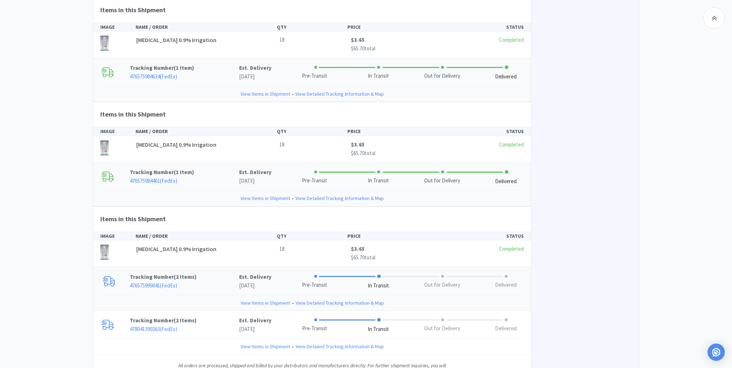
click at [272, 299] on link "View Items in Shipment" at bounding box center [265, 303] width 50 height 8
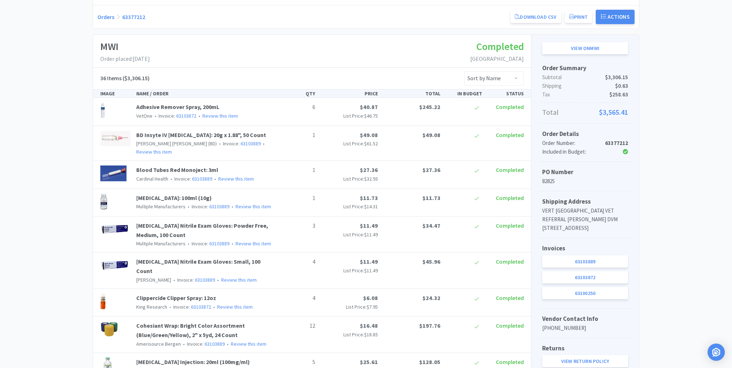
scroll to position [0, 0]
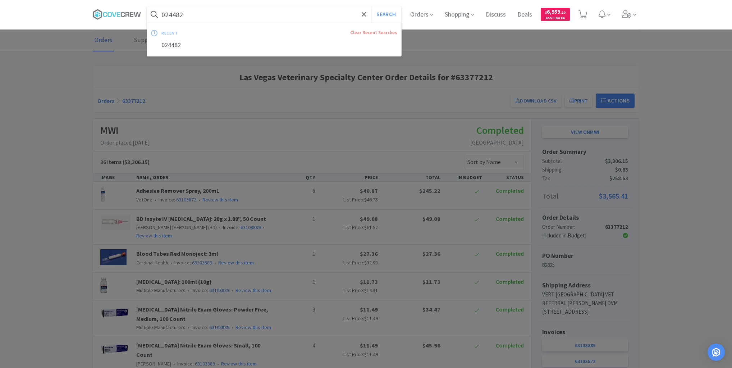
click at [270, 17] on input "024482" at bounding box center [274, 14] width 254 height 17
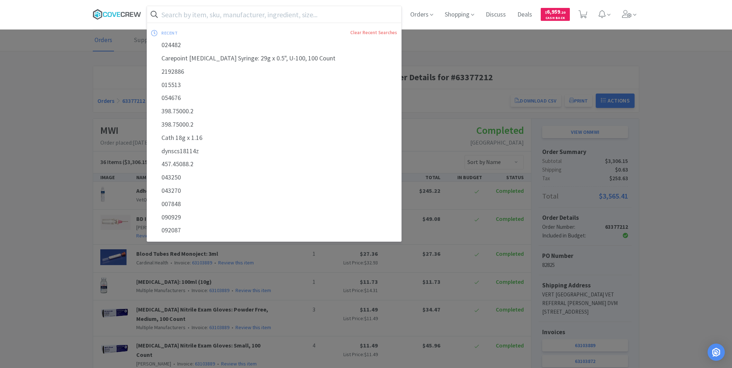
click at [124, 14] on icon at bounding box center [117, 14] width 49 height 11
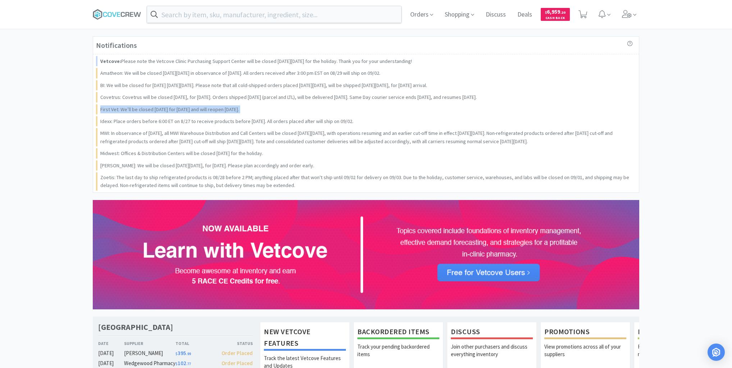
drag, startPoint x: 121, startPoint y: 9, endPoint x: 72, endPoint y: 10, distance: 49.2
click at [112, 9] on icon at bounding box center [117, 14] width 49 height 11
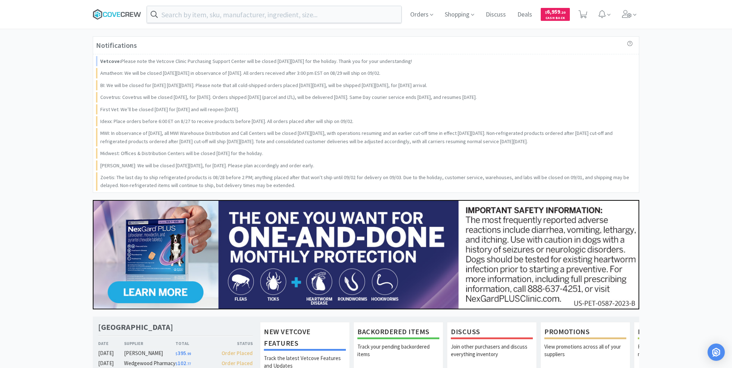
click at [111, 14] on icon at bounding box center [109, 14] width 4 height 5
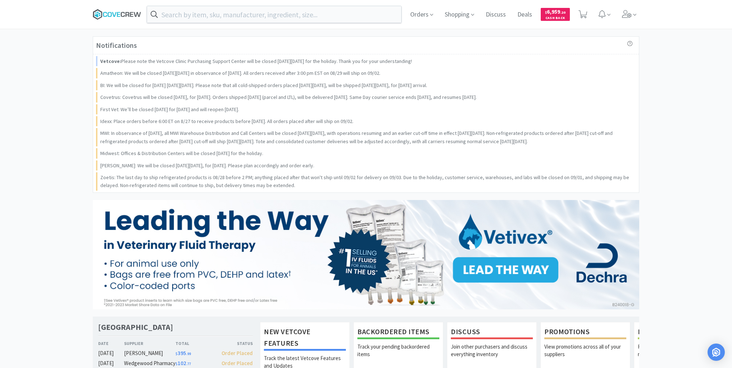
click at [121, 14] on icon at bounding box center [123, 14] width 4 height 5
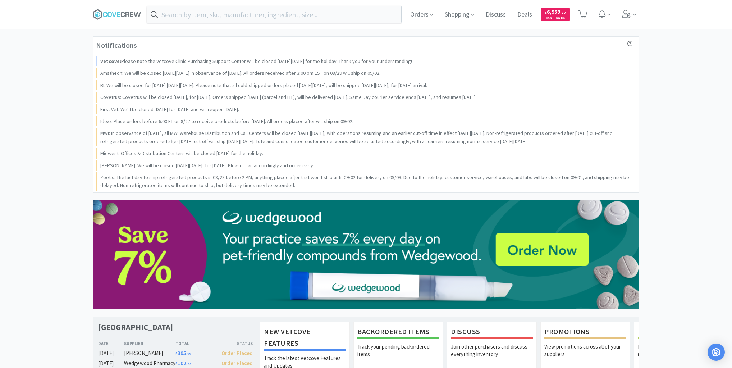
drag, startPoint x: 53, startPoint y: 78, endPoint x: 52, endPoint y: 18, distance: 59.3
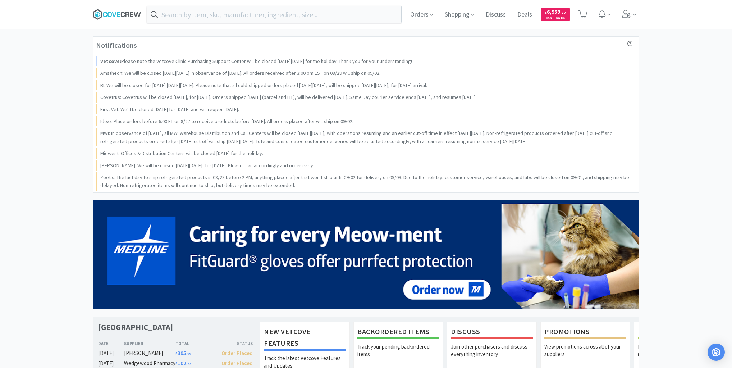
click at [126, 14] on icon at bounding box center [127, 14] width 4 height 5
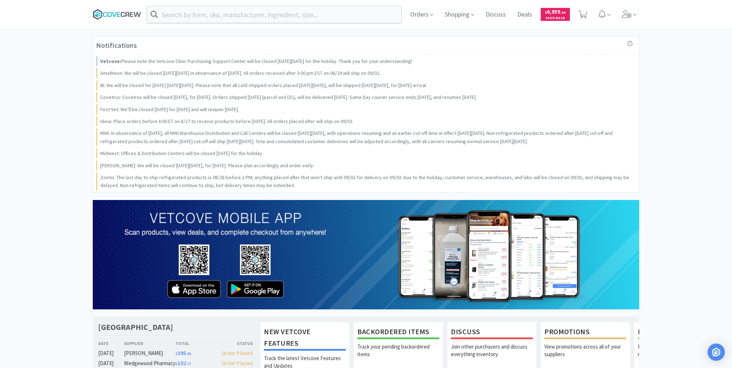
click at [118, 16] on icon at bounding box center [117, 14] width 49 height 11
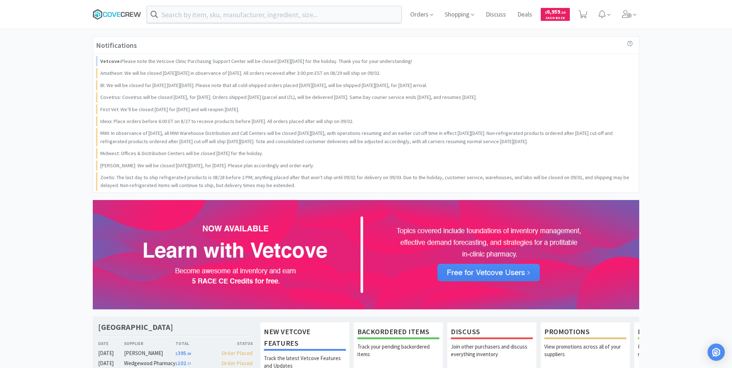
click at [126, 12] on icon at bounding box center [117, 14] width 49 height 11
